Goal: Find specific fact

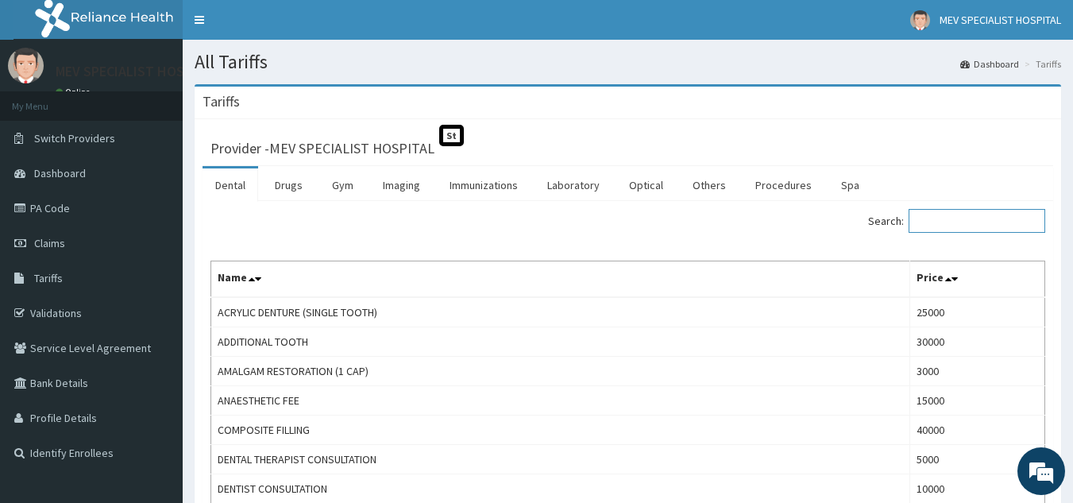
click at [950, 229] on input "Search:" at bounding box center [977, 221] width 137 height 24
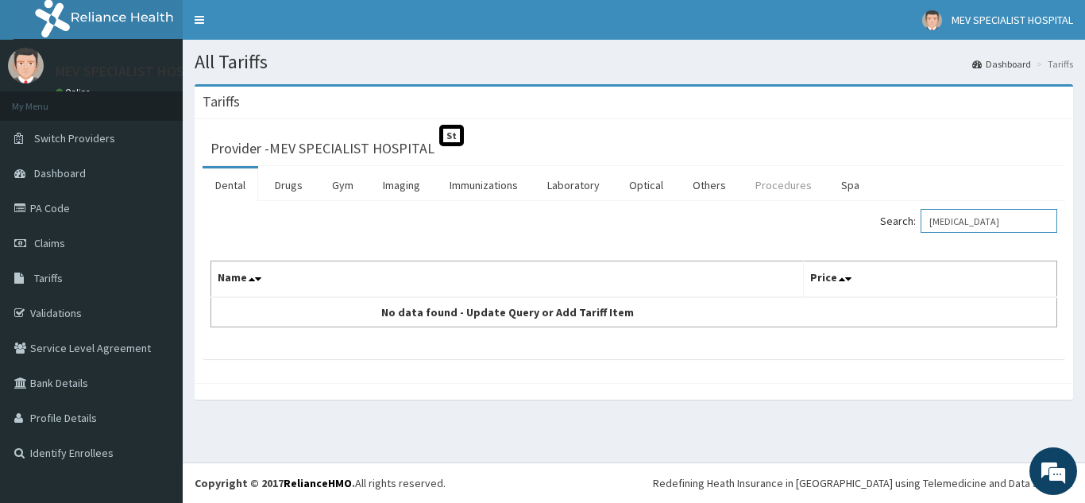
type input "[MEDICAL_DATA]"
click at [771, 183] on link "Procedures" at bounding box center [784, 184] width 82 height 33
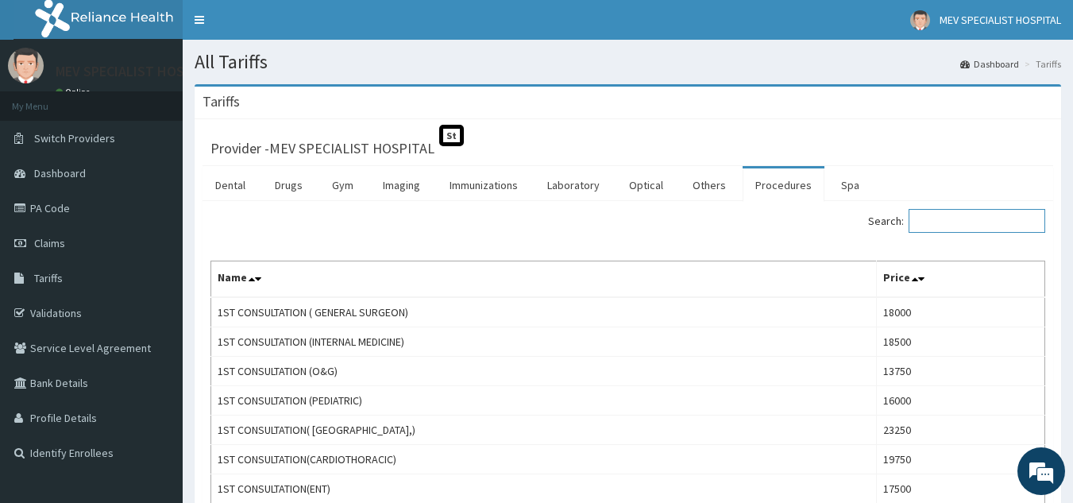
click at [960, 222] on input "Search:" at bounding box center [977, 221] width 137 height 24
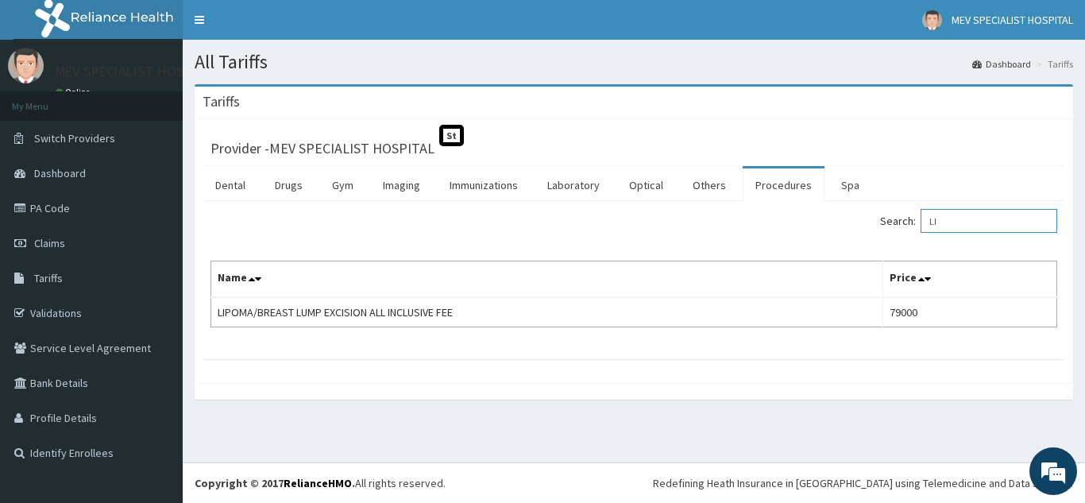
type input "L"
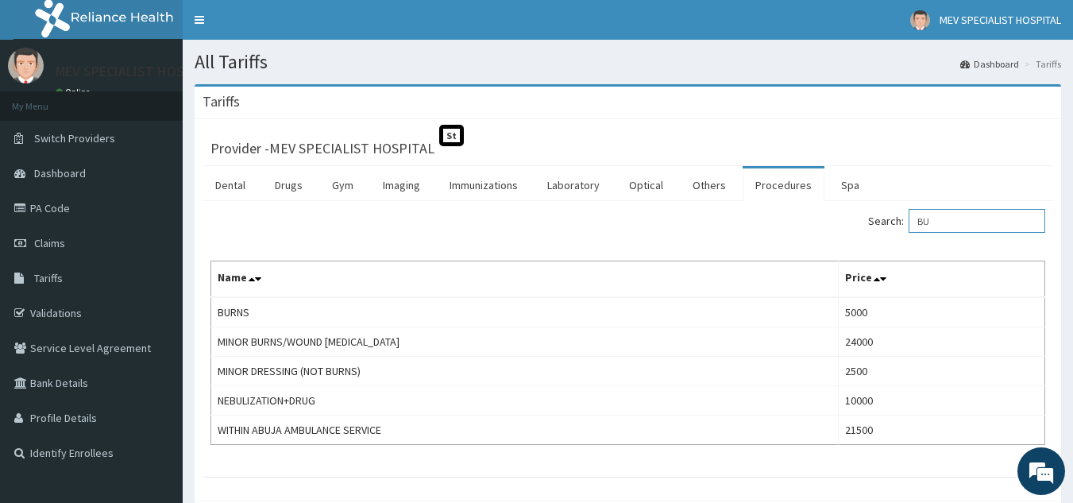
type input "B"
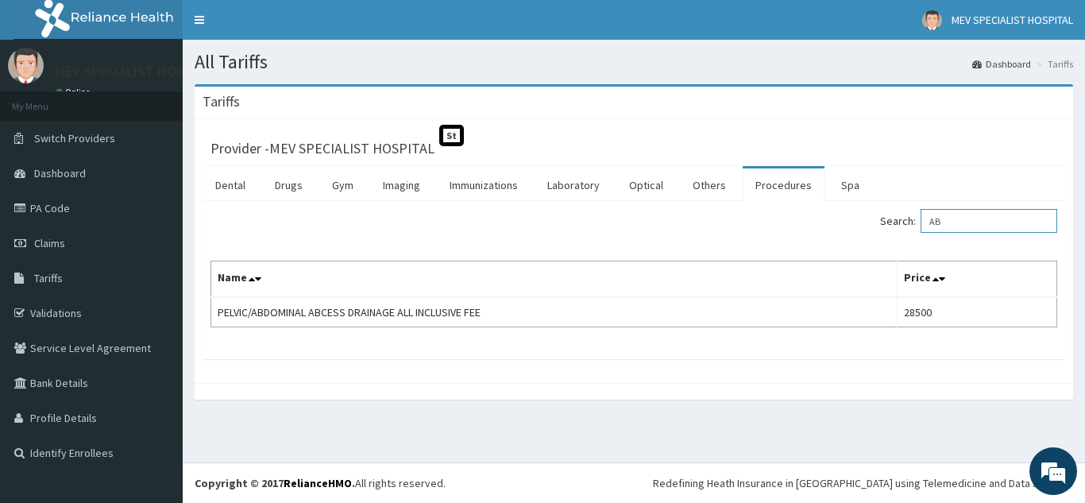
type input "A"
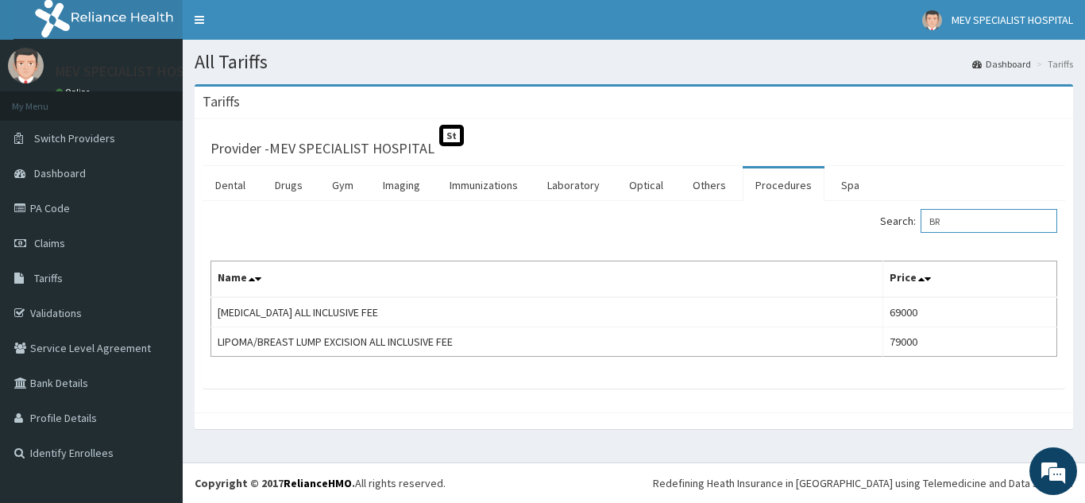
type input "B"
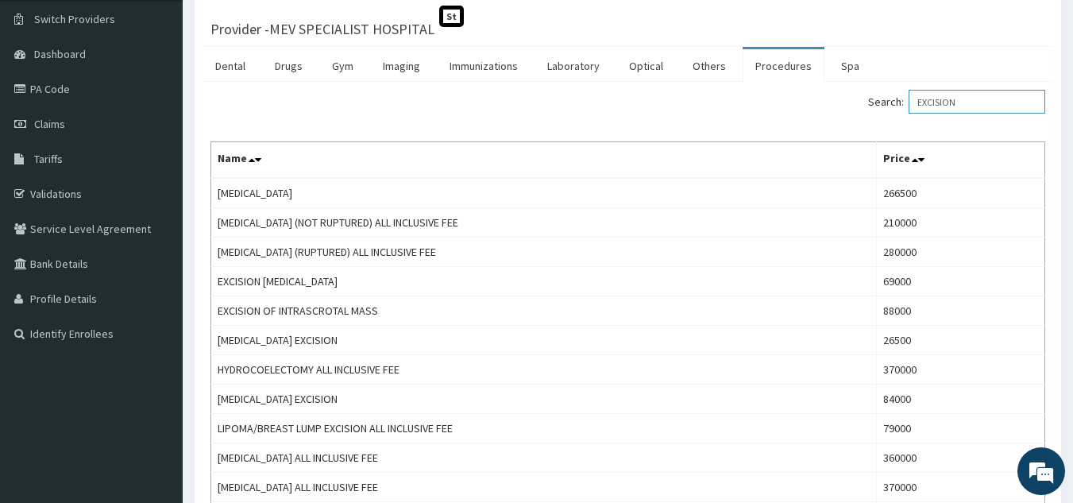
scroll to position [118, 0]
click at [982, 108] on input "EXCISION" at bounding box center [977, 103] width 137 height 24
type input "E"
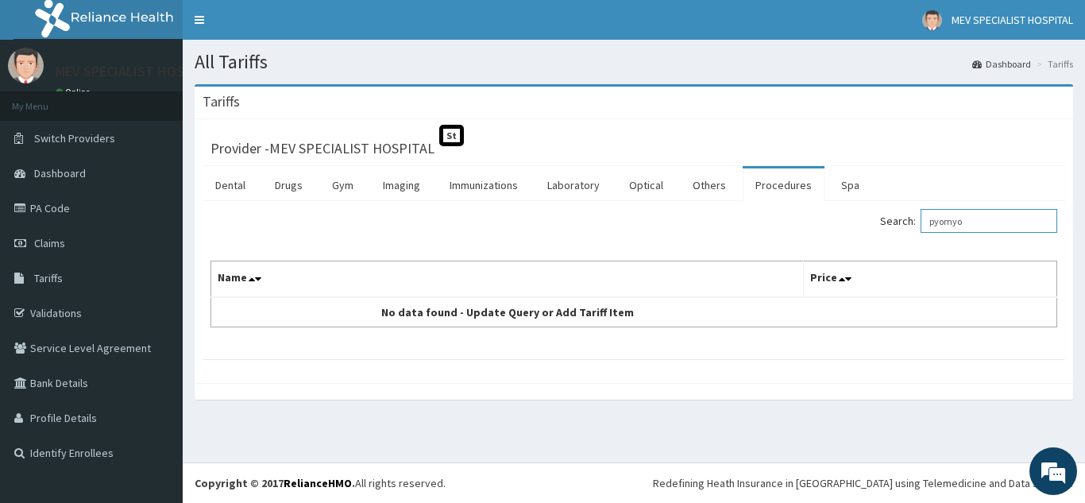
drag, startPoint x: 1080, startPoint y: 88, endPoint x: 1084, endPoint y: 139, distance: 50.9
click at [1084, 139] on html "R EL Toggle navigation MEV SPECIALIST HOSPITAL MEV SPECIALIST HOSPITAL - [EMAIL…" at bounding box center [542, 251] width 1085 height 503
type input "p"
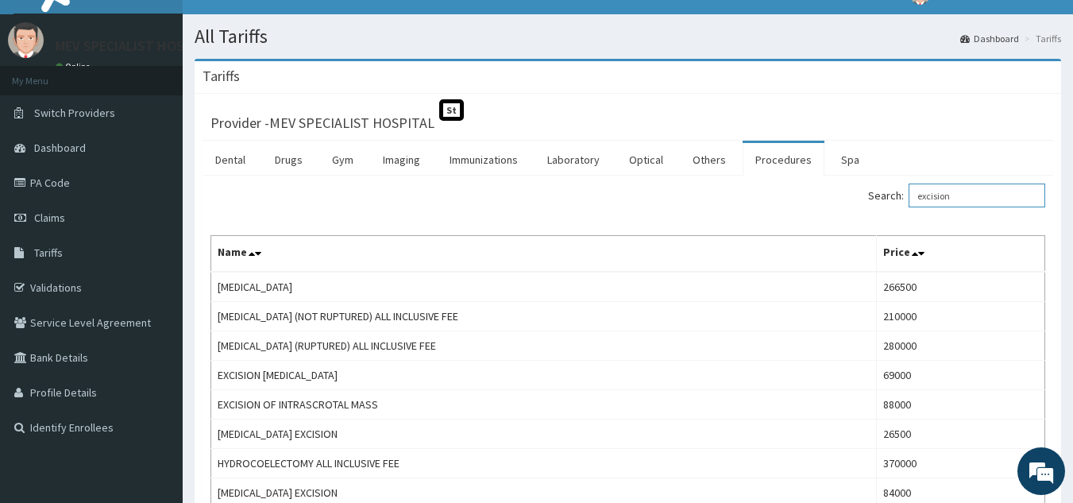
scroll to position [20, 0]
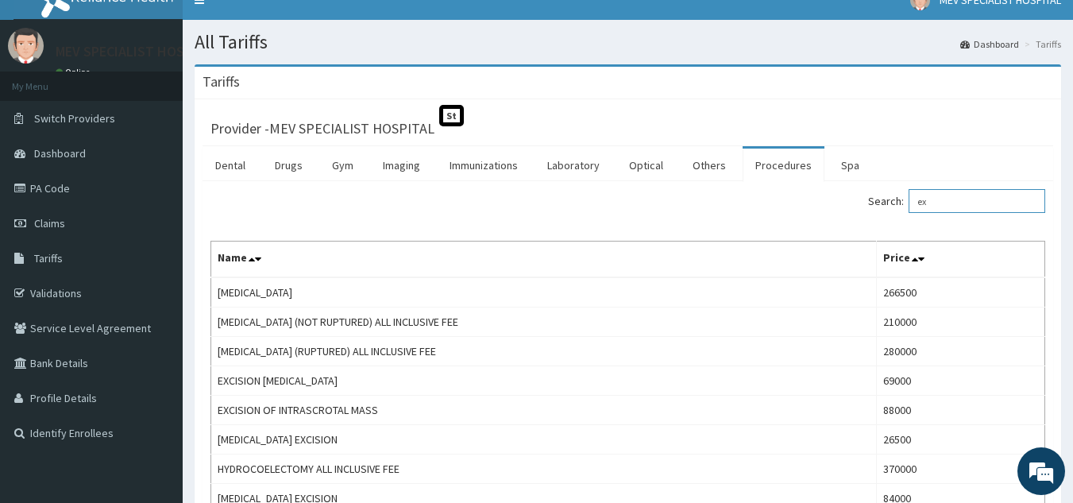
type input "e"
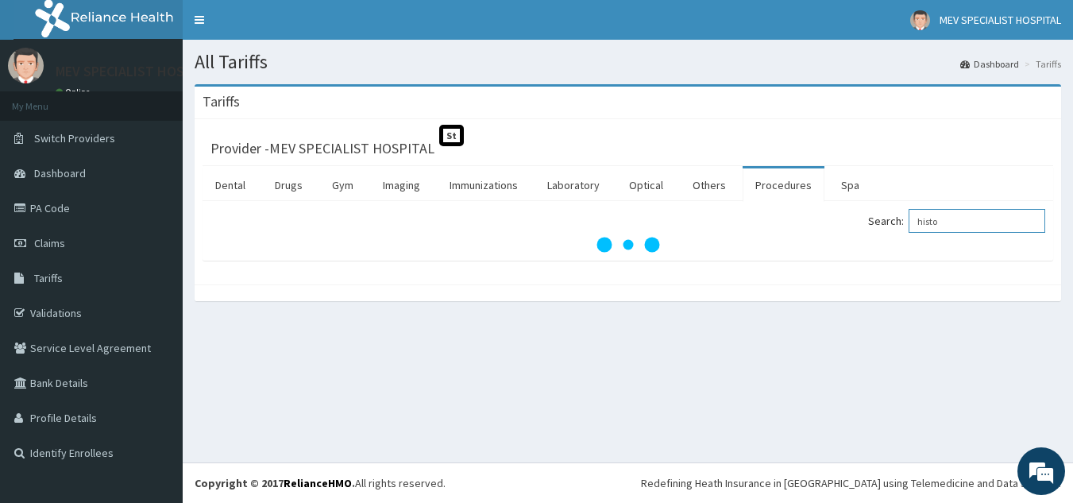
scroll to position [0, 0]
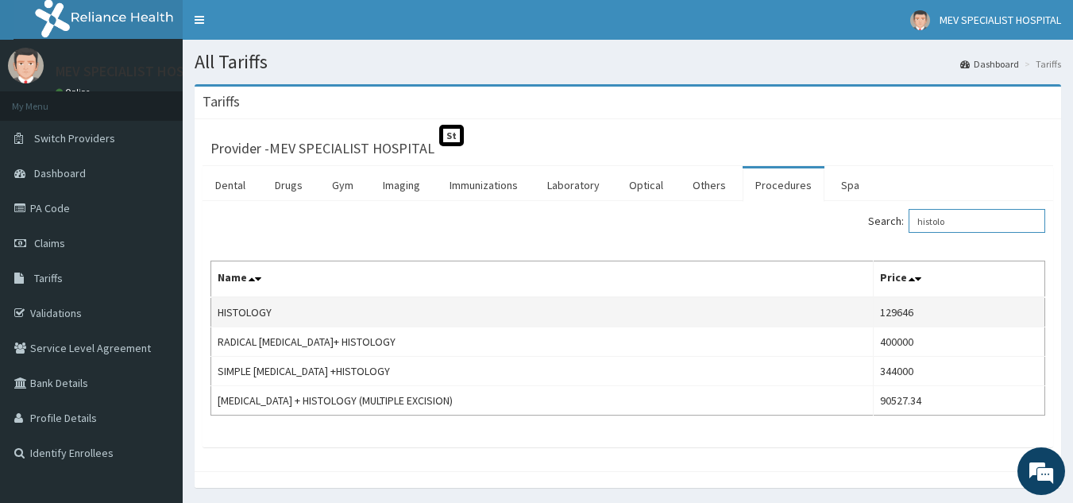
type input "histolo"
click at [911, 318] on td "129646" at bounding box center [960, 312] width 172 height 30
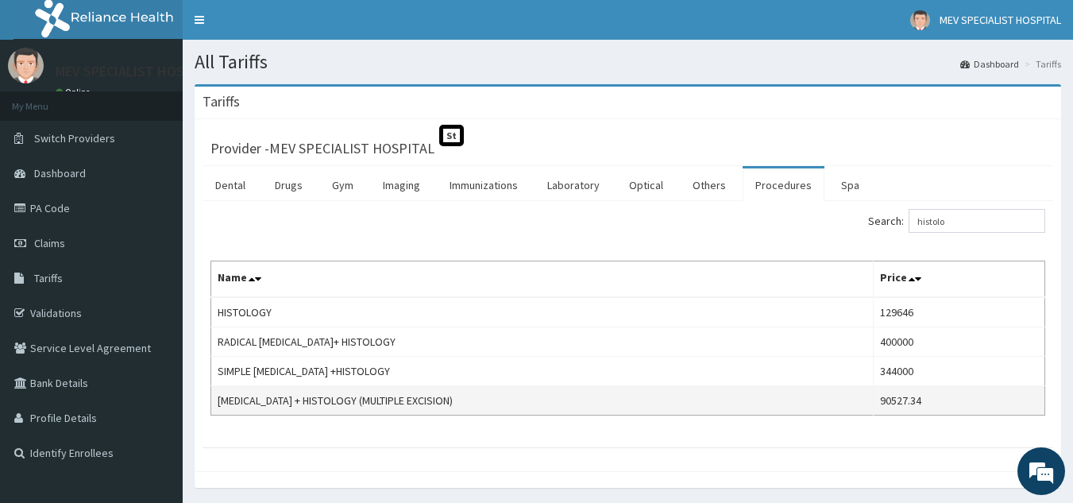
click at [941, 397] on td "90527.34" at bounding box center [960, 400] width 172 height 29
click at [860, 412] on td "[MEDICAL_DATA] + HISTOLOGY (MULTIPLE EXCISION)" at bounding box center [542, 400] width 663 height 29
